Goal: Use online tool/utility: Utilize a website feature to perform a specific function

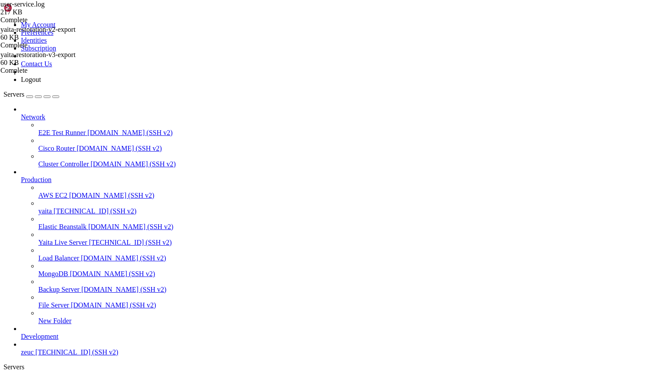
scroll to position [4, 1]
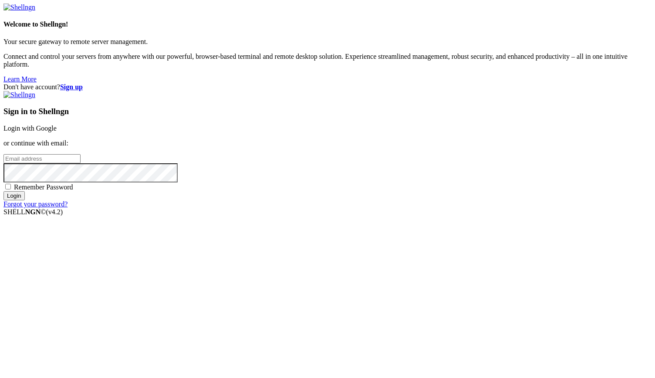
click at [57, 132] on link "Login with Google" at bounding box center [29, 128] width 53 height 7
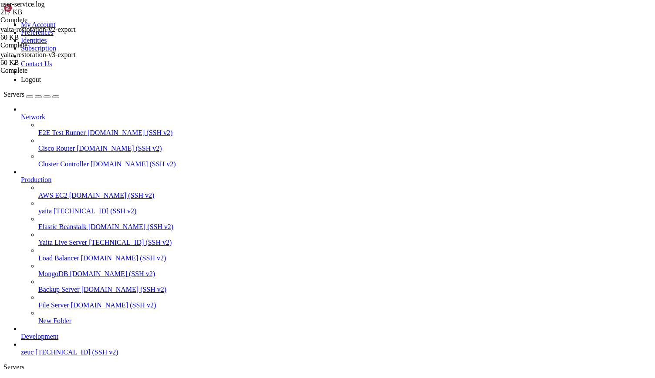
scroll to position [163, 0]
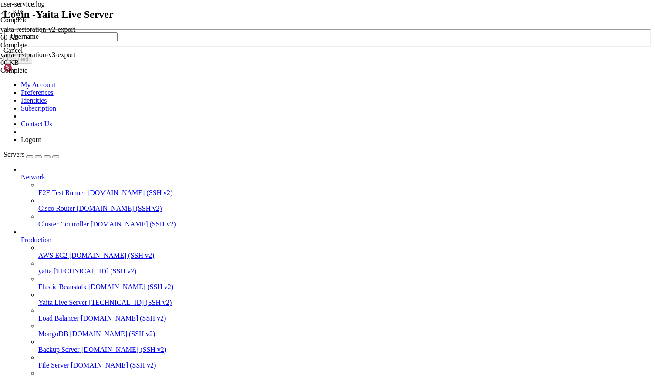
click at [118, 41] on input "text" at bounding box center [79, 36] width 77 height 9
type input "ec2-user"
click at [32, 64] on button "Connect" at bounding box center [17, 58] width 29 height 9
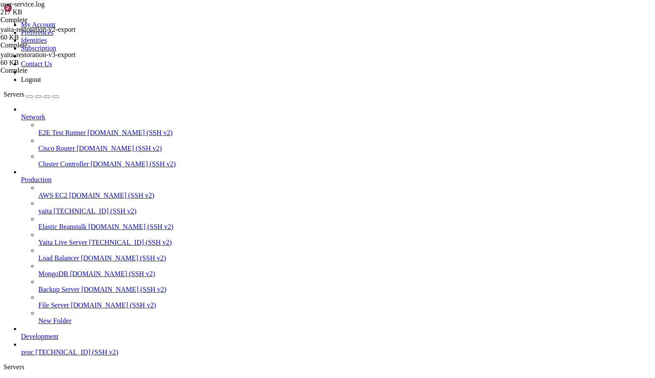
drag, startPoint x: 7, startPoint y: 644, endPoint x: 156, endPoint y: 864, distance: 265.2
drag, startPoint x: 8, startPoint y: 674, endPoint x: 174, endPoint y: 867, distance: 255.3
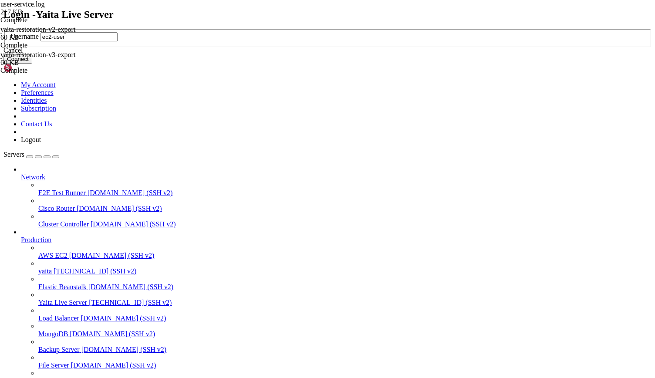
type input "ec2-user"
click at [32, 64] on button "Connect" at bounding box center [17, 58] width 29 height 9
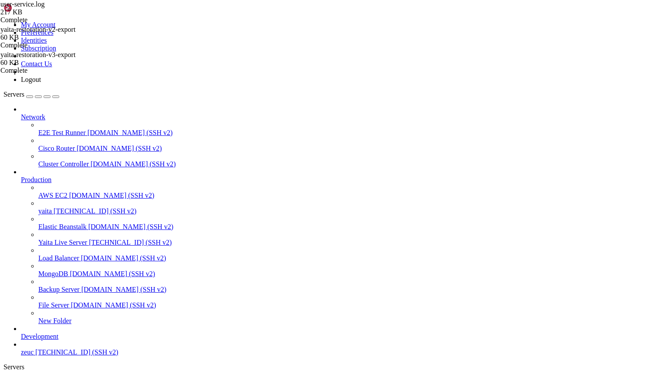
scroll to position [6275, 0]
drag, startPoint x: 33, startPoint y: 824, endPoint x: 144, endPoint y: 821, distance: 110.8
